Goal: Navigation & Orientation: Find specific page/section

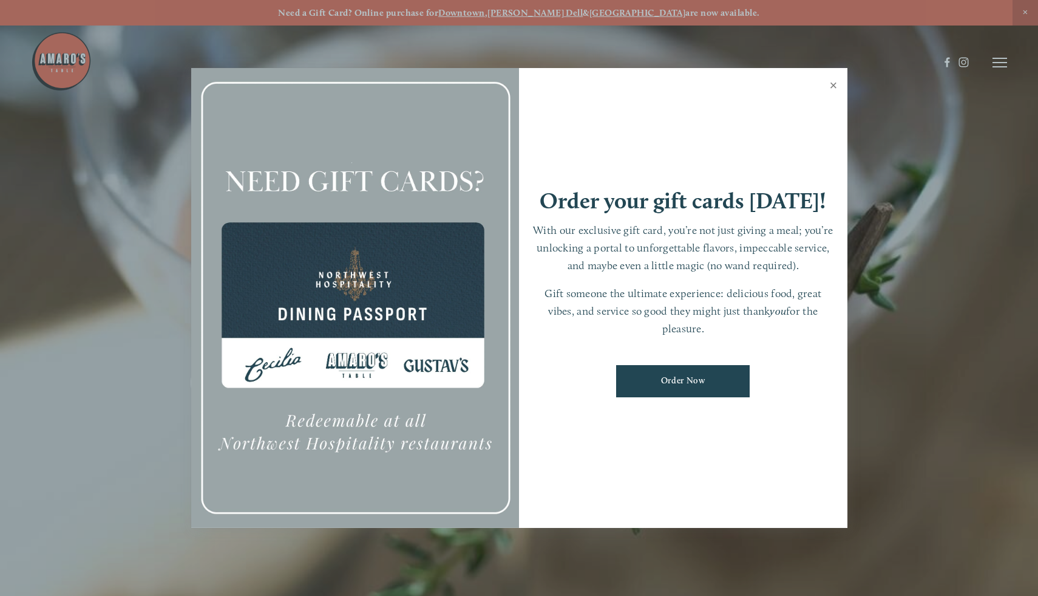
click at [832, 89] on link "Close" at bounding box center [834, 87] width 24 height 34
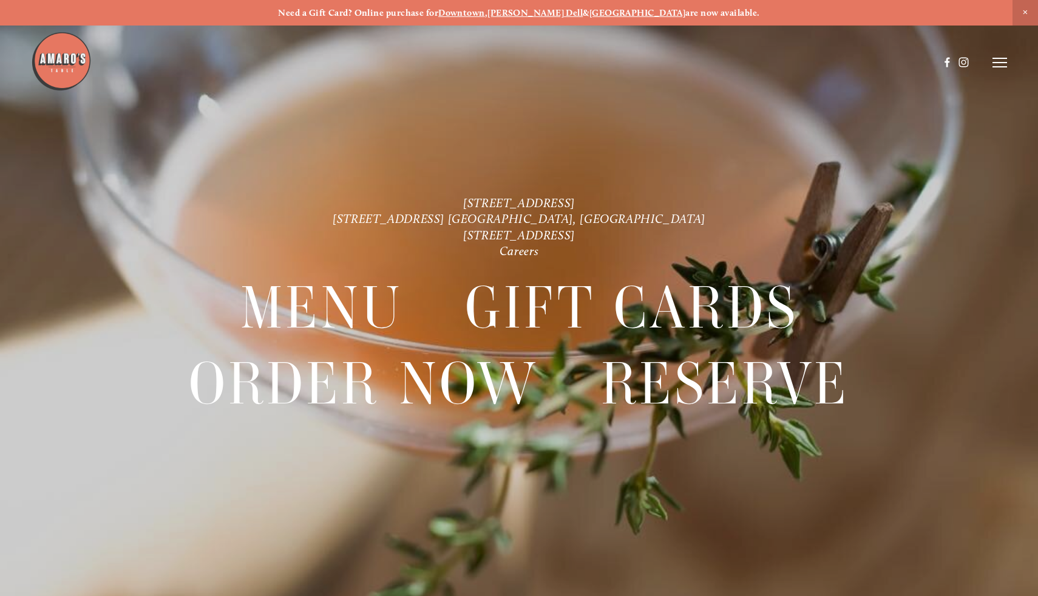
click at [1003, 68] on header "Menu Order Now Visit Gallery 0" at bounding box center [519, 62] width 976 height 125
click at [1000, 65] on icon at bounding box center [1000, 62] width 15 height 11
click at [1000, 65] on line at bounding box center [998, 62] width 11 height 11
click at [1002, 67] on line at bounding box center [1000, 67] width 15 height 0
click at [965, 62] on span "Careers" at bounding box center [957, 62] width 32 height 10
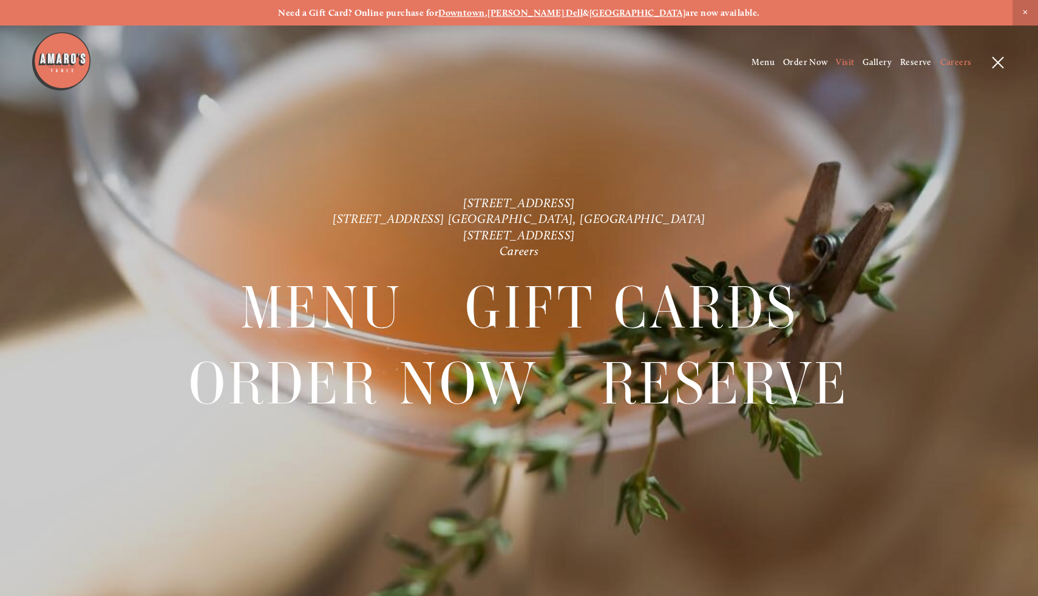
click at [850, 60] on span "Visit" at bounding box center [845, 62] width 18 height 10
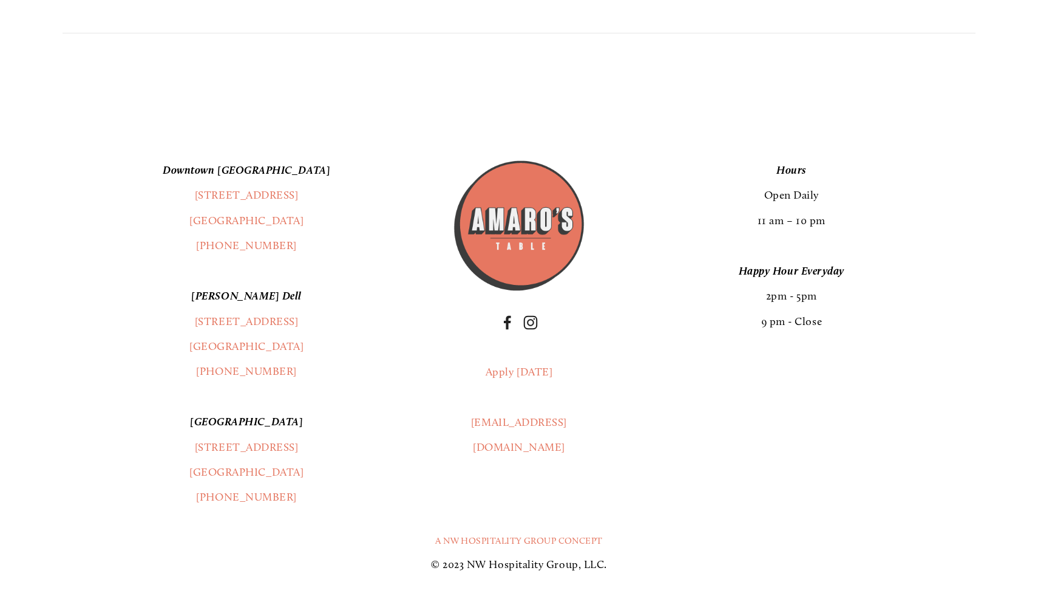
scroll to position [3081, 0]
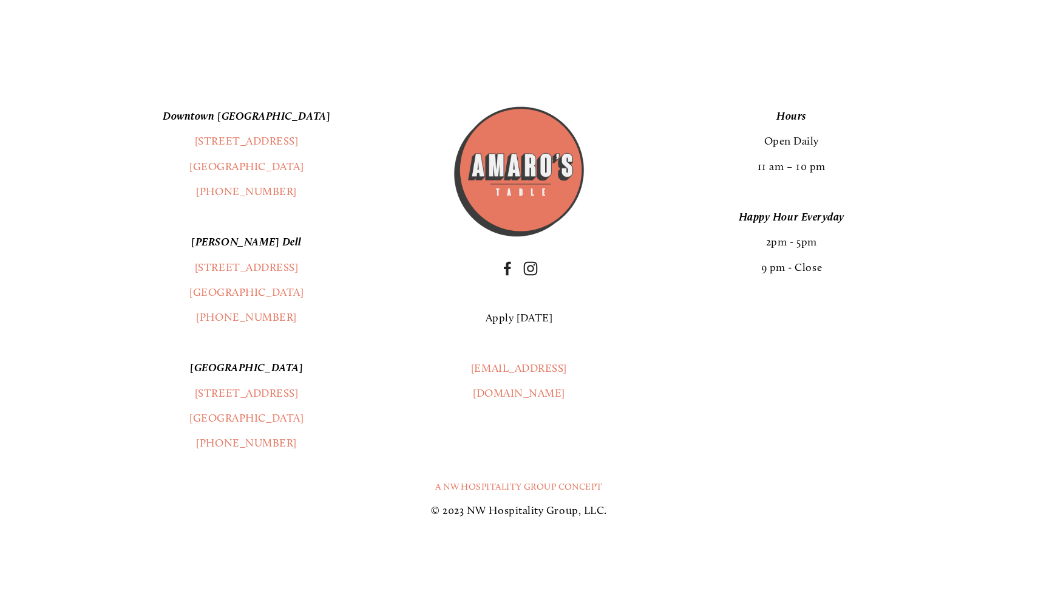
click at [534, 320] on link "Apply [DATE]" at bounding box center [519, 317] width 67 height 13
